Goal: Information Seeking & Learning: Learn about a topic

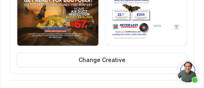
scroll to position [114, 0]
click at [5, 25] on div "Edit Mail Step Configure the content for this step Postcard Letter Postcard Fro…" at bounding box center [102, 43] width 204 height 249
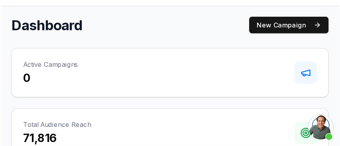
scroll to position [32, 0]
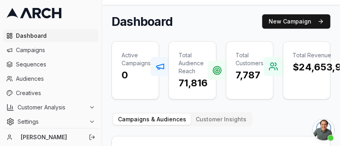
click at [36, 33] on span "Dashboard" at bounding box center [55, 36] width 79 height 8
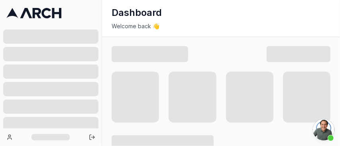
click at [22, 13] on icon at bounding box center [33, 13] width 55 height 10
click at [223, 16] on div "Dashboard" at bounding box center [221, 12] width 219 height 13
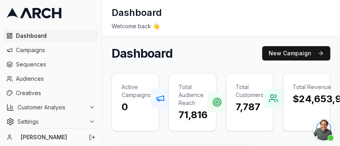
scroll to position [80, 0]
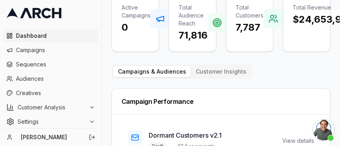
click at [207, 73] on button "Customer Insights" at bounding box center [221, 71] width 60 height 11
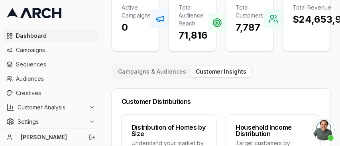
click at [47, 39] on span "Dashboard" at bounding box center [55, 36] width 79 height 8
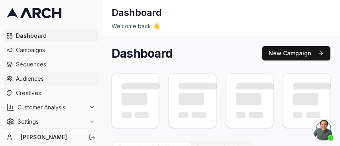
scroll to position [3, 0]
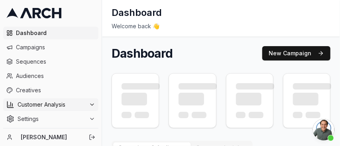
click at [65, 103] on span "Customer Analysis" at bounding box center [52, 105] width 68 height 8
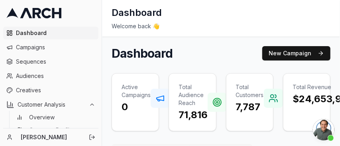
scroll to position [28, 0]
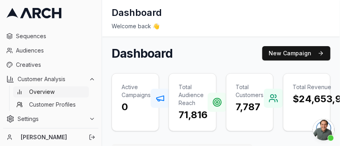
click at [52, 93] on span "Overview" at bounding box center [42, 92] width 26 height 8
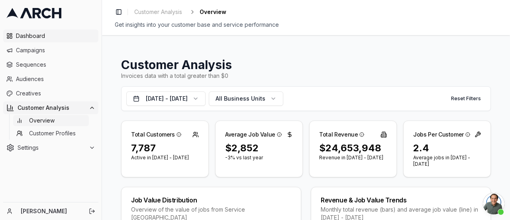
click at [55, 38] on span "Dashboard" at bounding box center [55, 36] width 79 height 8
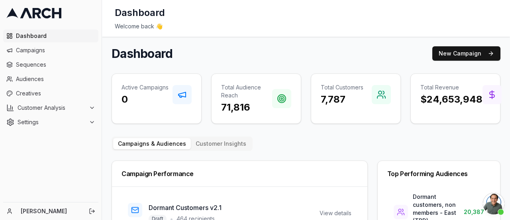
click at [193, 136] on div "Campaigns & Audiences Customer Insights" at bounding box center [182, 143] width 141 height 14
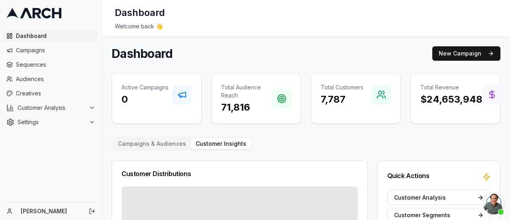
drag, startPoint x: 197, startPoint y: 139, endPoint x: 203, endPoint y: 144, distance: 8.2
click at [199, 141] on button "Customer Insights" at bounding box center [221, 143] width 60 height 11
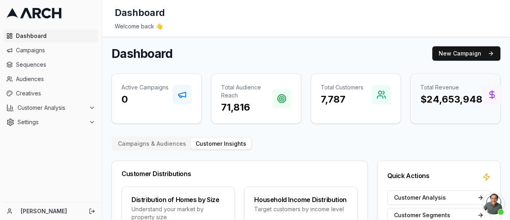
click at [436, 96] on h3 "$24,653,948" at bounding box center [452, 99] width 62 height 13
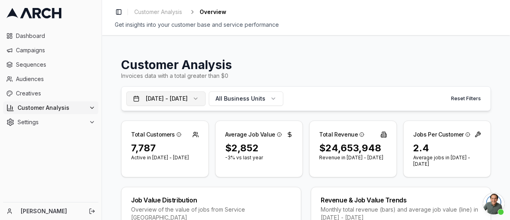
click at [206, 92] on button "[DATE] - [DATE]" at bounding box center [165, 98] width 79 height 14
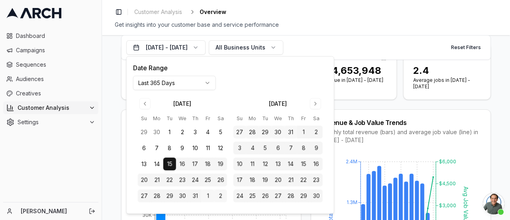
scroll to position [80, 0]
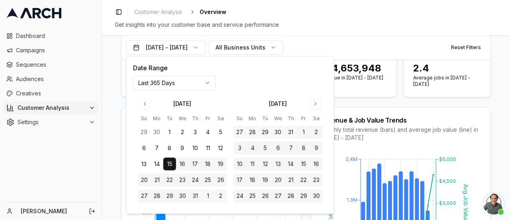
click at [110, 153] on div "Customer Analysis Invoices data with a total greater than $0 [DATE] - [DATE] Al…" at bounding box center [306, 127] width 408 height 185
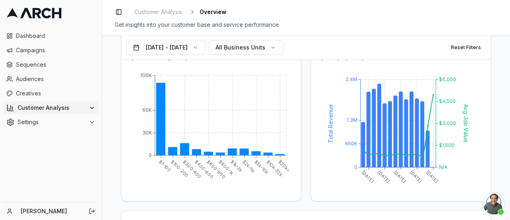
scroll to position [120, 0]
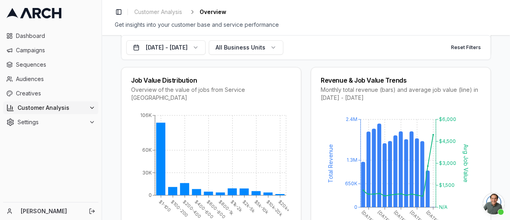
click at [362, 80] on div "Revenue & Job Value Trends" at bounding box center [401, 80] width 160 height 6
click at [358, 87] on div "Monthly total revenue (bars) and average job value (line) in [DATE] - [DATE]" at bounding box center [401, 94] width 160 height 16
click at [468, 167] on icon "[DATE] [DATE] [DATE] [DATE] [DATE] 0 650K 1.3M 2.4M Total Revenue N/A $1,500 $3…" at bounding box center [400, 171] width 159 height 120
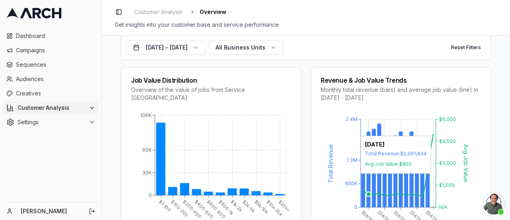
drag, startPoint x: 368, startPoint y: 114, endPoint x: 367, endPoint y: 99, distance: 14.8
click at [368, 112] on icon "[DATE] [DATE] [DATE] [DATE] [DATE] 0 650K 1.3M 2.4M Total Revenue N/A $1,500 $3…" at bounding box center [400, 171] width 159 height 120
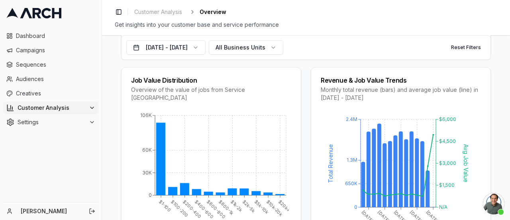
click at [366, 87] on div "Monthly total revenue (bars) and average job value (line) in [DATE] - [DATE]" at bounding box center [401, 94] width 160 height 16
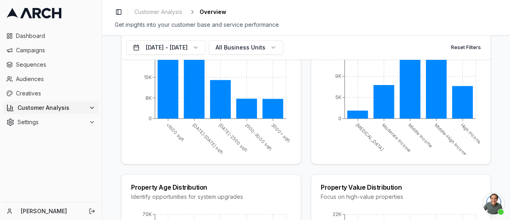
scroll to position [518, 0]
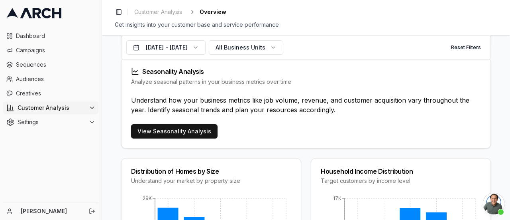
click at [159, 119] on div "Understand how your business metrics like job volume, revenue, and customer acq…" at bounding box center [306, 109] width 369 height 29
click at [158, 128] on link "View Seasonality Analysis" at bounding box center [174, 131] width 87 height 14
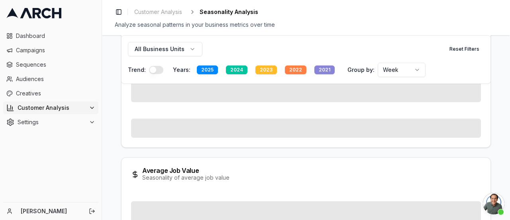
scroll to position [101, 0]
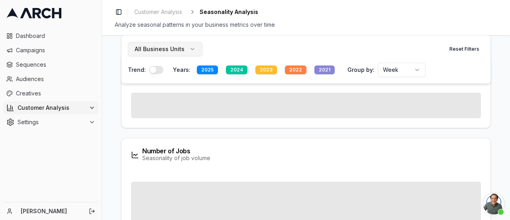
click at [179, 51] on span "All Business Units" at bounding box center [160, 49] width 50 height 8
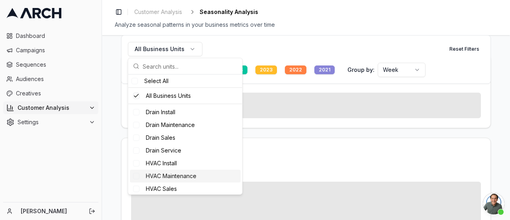
click at [142, 175] on div "HVAC Maintenance" at bounding box center [185, 175] width 111 height 13
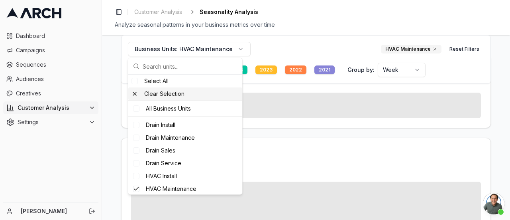
click at [362, 17] on div "Toggle Sidebar Customer Analysis Seasonality Analysis" at bounding box center [306, 11] width 383 height 11
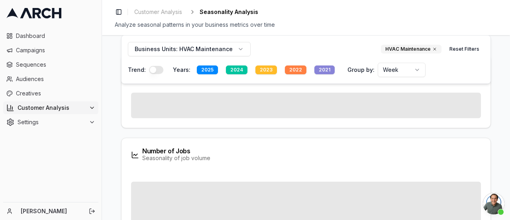
click at [318, 67] on div "2021" at bounding box center [325, 69] width 20 height 9
click at [294, 69] on div "2022" at bounding box center [296, 69] width 22 height 9
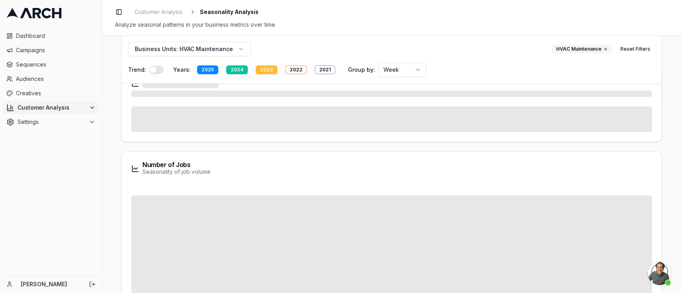
scroll to position [0, 0]
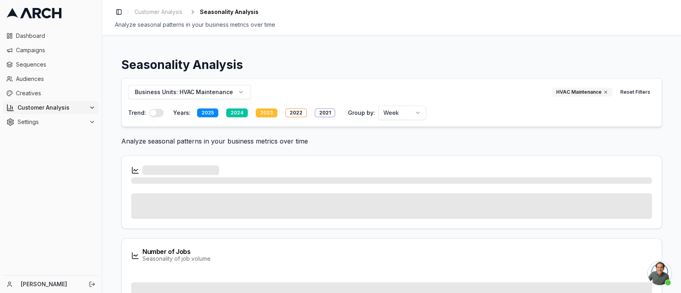
click at [400, 112] on html "Dashboard Campaigns Sequences Audiences Creatives Customer Analysis Settings [P…" at bounding box center [340, 146] width 681 height 293
click at [267, 113] on div "2023" at bounding box center [267, 112] width 22 height 9
click at [316, 85] on div "Business Units: HVAC Maintenance HVAC Maintenance Reset Filters" at bounding box center [391, 92] width 527 height 14
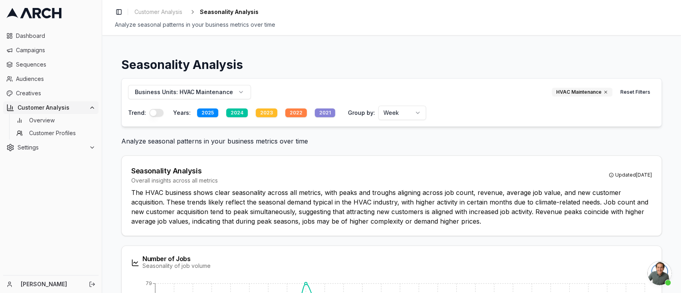
click at [323, 107] on button "2021" at bounding box center [324, 113] width 27 height 14
click at [290, 113] on div "2022" at bounding box center [296, 112] width 22 height 9
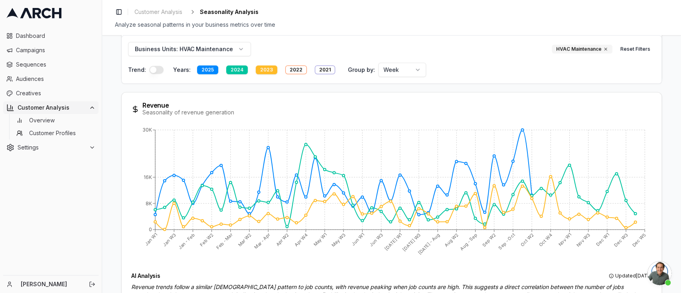
scroll to position [372, 0]
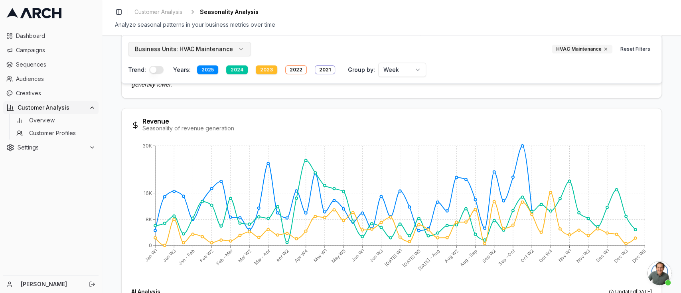
click at [228, 46] on span "HVAC Maintenance" at bounding box center [205, 49] width 53 height 8
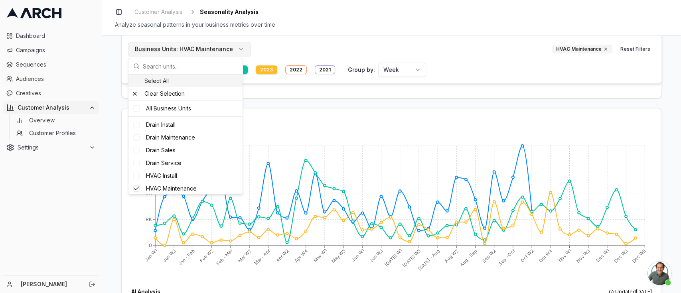
click at [228, 46] on span "HVAC Maintenance" at bounding box center [205, 49] width 53 height 8
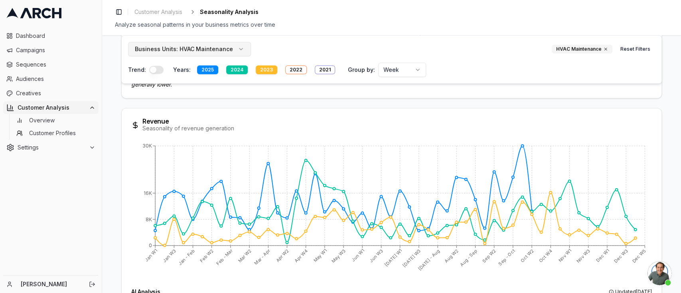
click at [240, 45] on button "Business Units: HVAC Maintenance" at bounding box center [189, 49] width 123 height 14
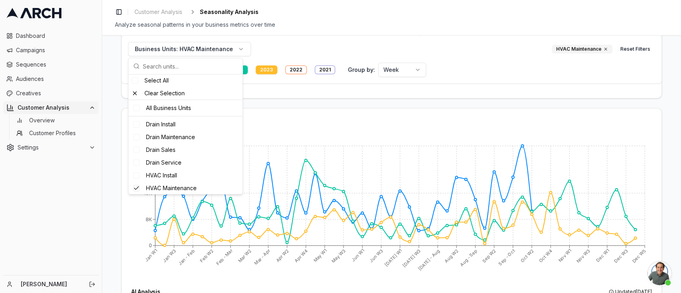
scroll to position [0, 0]
click at [445, 36] on div "Business Units: HVAC Maintenance HVAC Maintenance Reset Filters Trend: Years: 2…" at bounding box center [391, 59] width 540 height 49
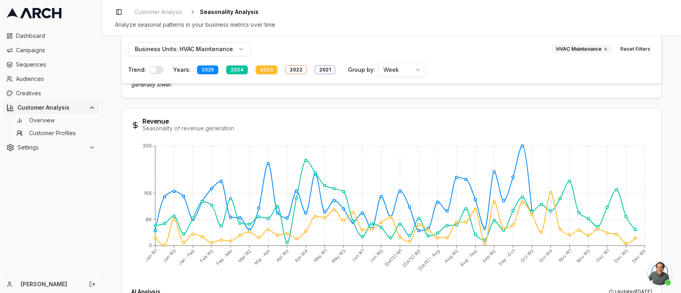
click at [158, 70] on button "button" at bounding box center [156, 70] width 14 height 8
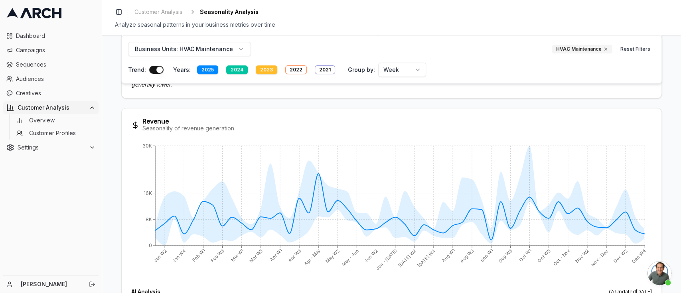
click at [158, 69] on button "button" at bounding box center [156, 70] width 14 height 8
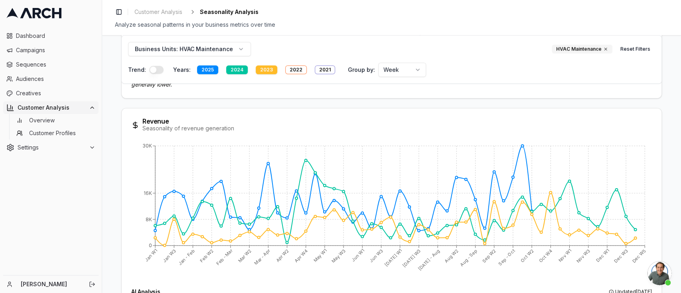
click at [341, 20] on div "Toggle Sidebar Customer Analysis Seasonality Analysis Analyze seasonal patterns…" at bounding box center [391, 17] width 578 height 35
click at [224, 49] on span "HVAC Maintenance" at bounding box center [205, 49] width 53 height 8
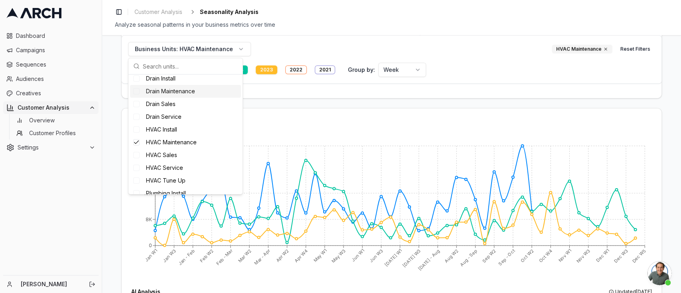
scroll to position [104, 0]
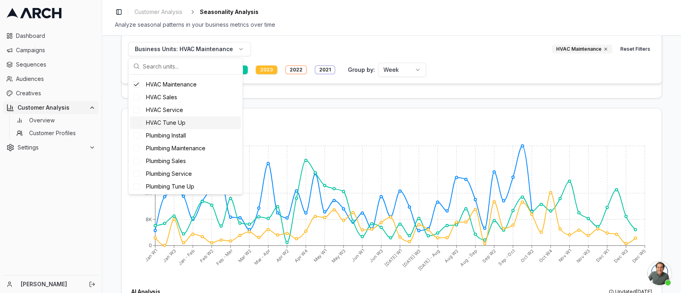
click at [393, 38] on div "Business Units: HVAC Maintenance HVAC Maintenance Reset Filters Trend: Years: 2…" at bounding box center [391, 59] width 540 height 49
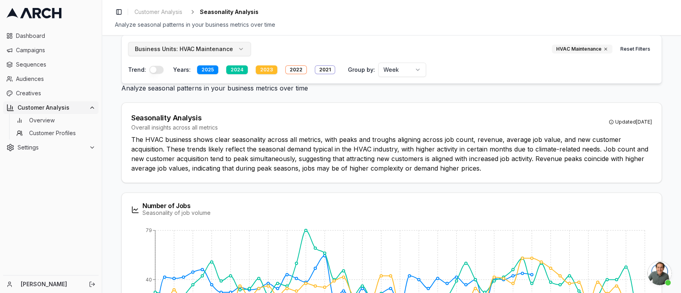
scroll to position [106, 0]
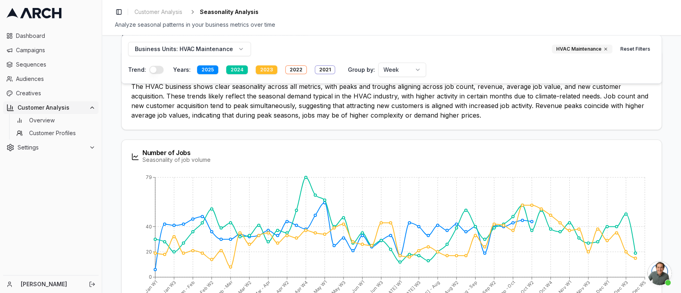
click at [264, 71] on div "2023" at bounding box center [267, 69] width 22 height 9
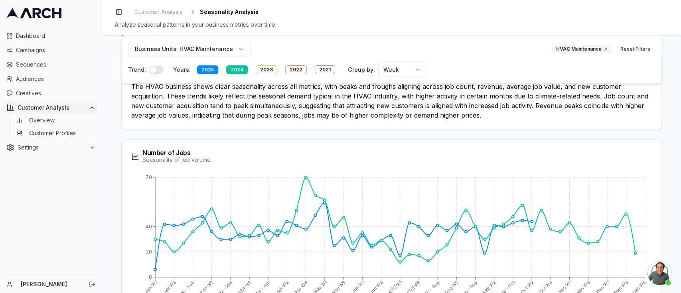
click at [237, 69] on div "2024" at bounding box center [237, 69] width 22 height 9
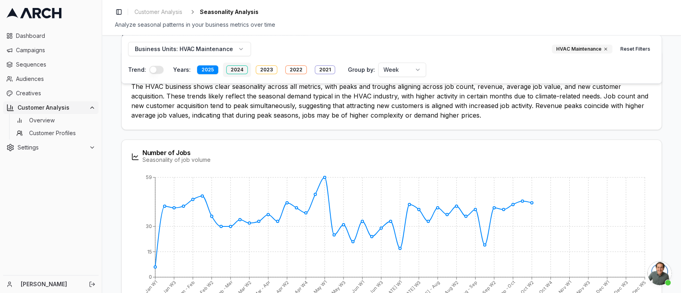
click at [233, 67] on div "2024" at bounding box center [237, 69] width 22 height 9
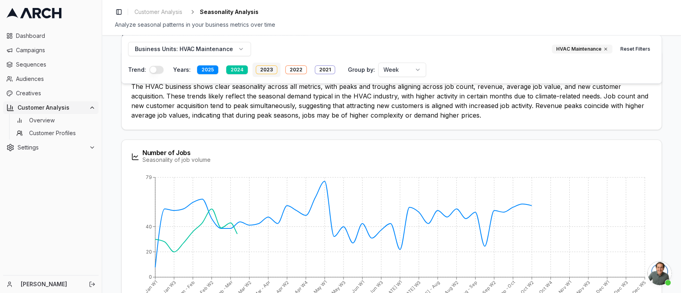
click at [265, 70] on div "2023" at bounding box center [267, 69] width 22 height 9
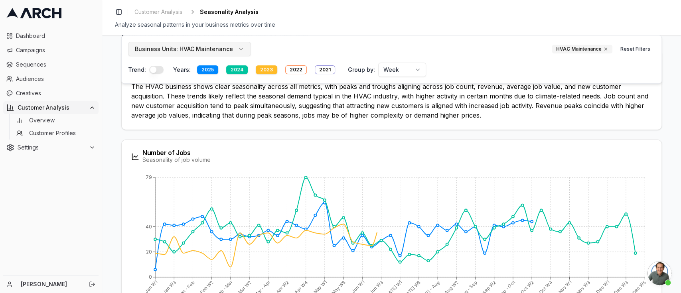
click at [226, 48] on span "HVAC Maintenance" at bounding box center [205, 49] width 53 height 8
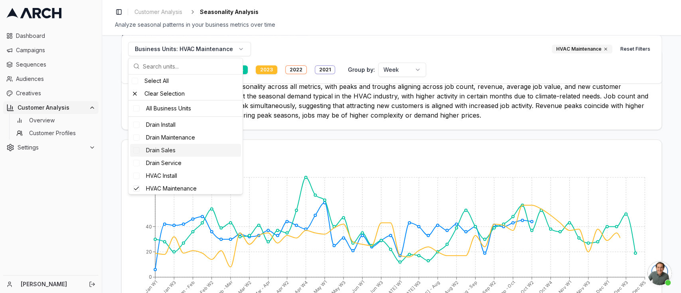
scroll to position [104, 0]
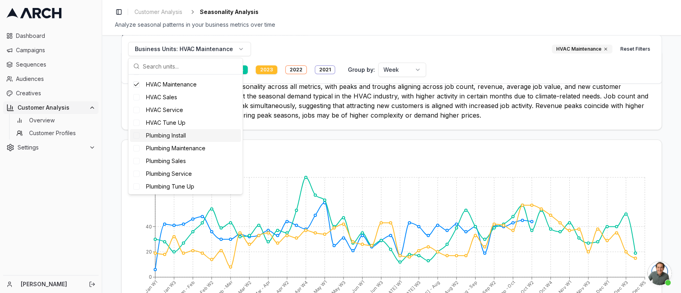
click at [328, 24] on div "Analyze seasonal patterns in your business metrics over time" at bounding box center [391, 25] width 553 height 8
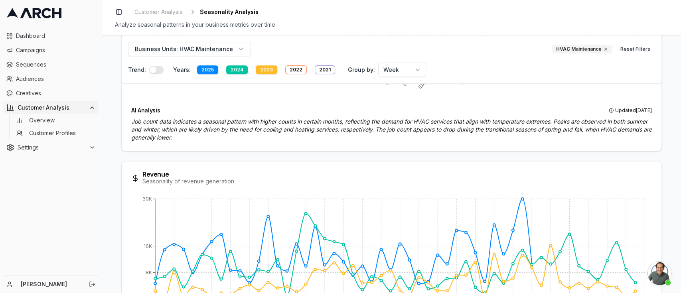
scroll to position [372, 0]
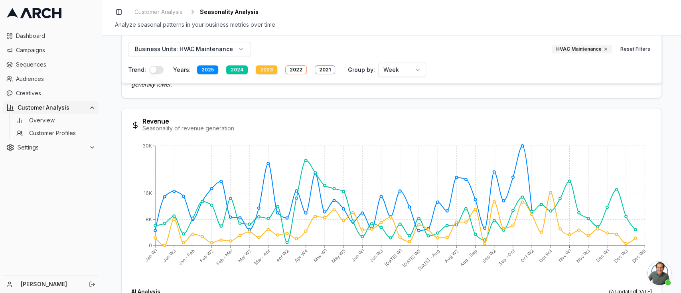
click at [406, 73] on html "Dashboard Campaigns Sequences Audiences Creatives Customer Analysis Overview Cu…" at bounding box center [340, 146] width 681 height 293
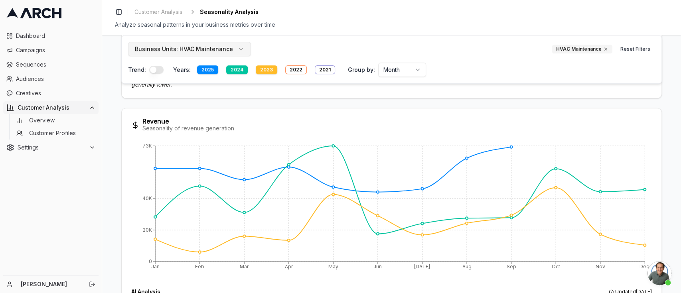
click at [230, 52] on button "Business Units: HVAC Maintenance" at bounding box center [189, 49] width 123 height 14
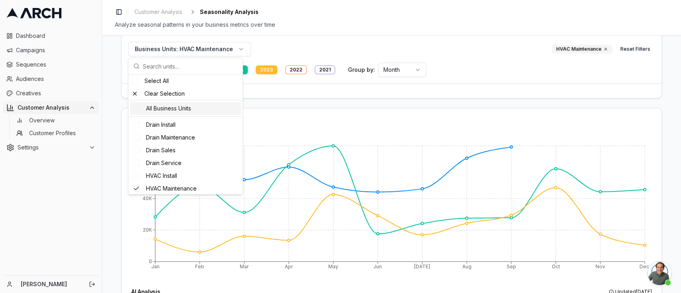
click at [162, 105] on div "All Business Units" at bounding box center [185, 108] width 111 height 13
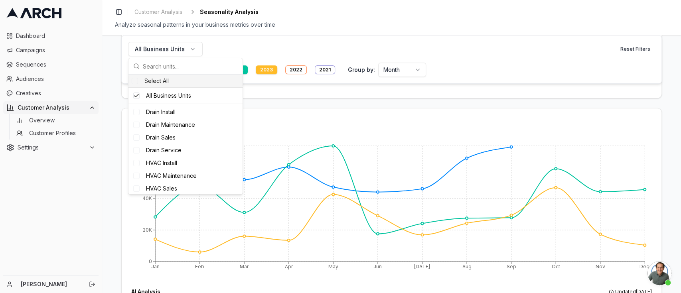
click at [352, 47] on div "All Business Units Reset Filters" at bounding box center [391, 49] width 527 height 14
